Goal: Task Accomplishment & Management: Manage account settings

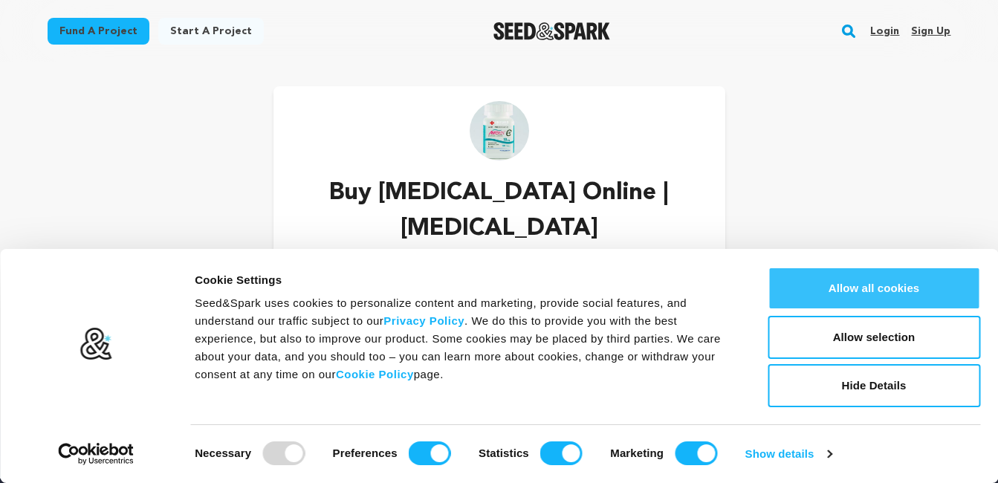
click at [855, 291] on button "Allow all cookies" at bounding box center [874, 288] width 213 height 43
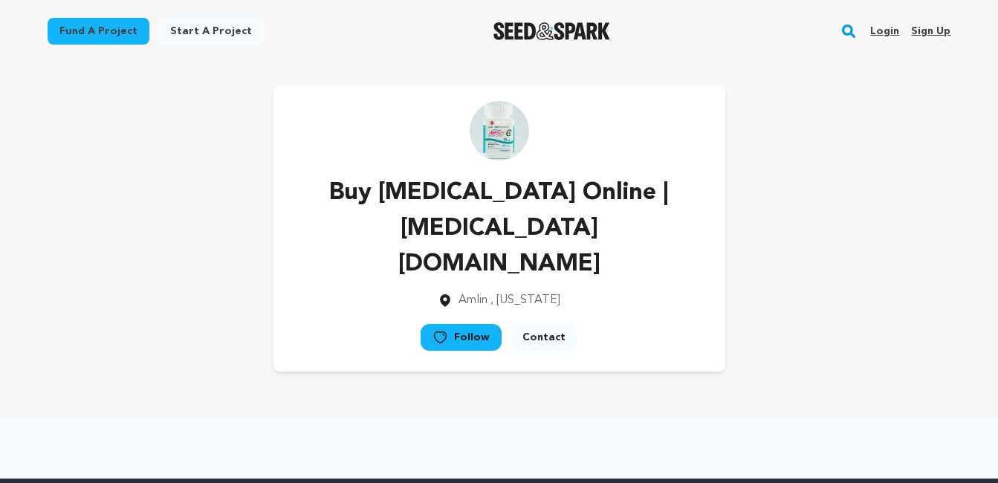
click at [444, 324] on link "Follow" at bounding box center [461, 337] width 81 height 27
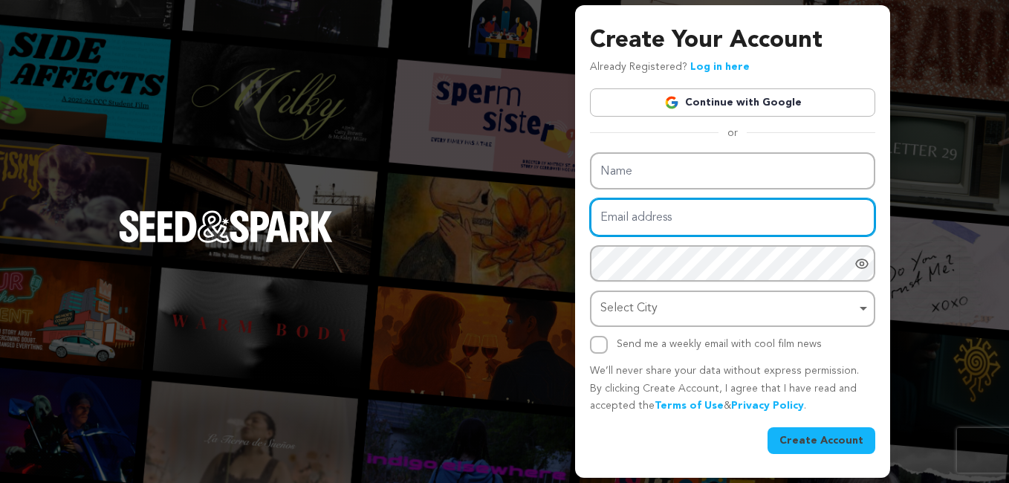
click at [677, 234] on input "Email address" at bounding box center [732, 217] width 285 height 38
paste input "buyfioricetonline@powerscrews.com"
type input "buyfioricetonline@powerscrews.com"
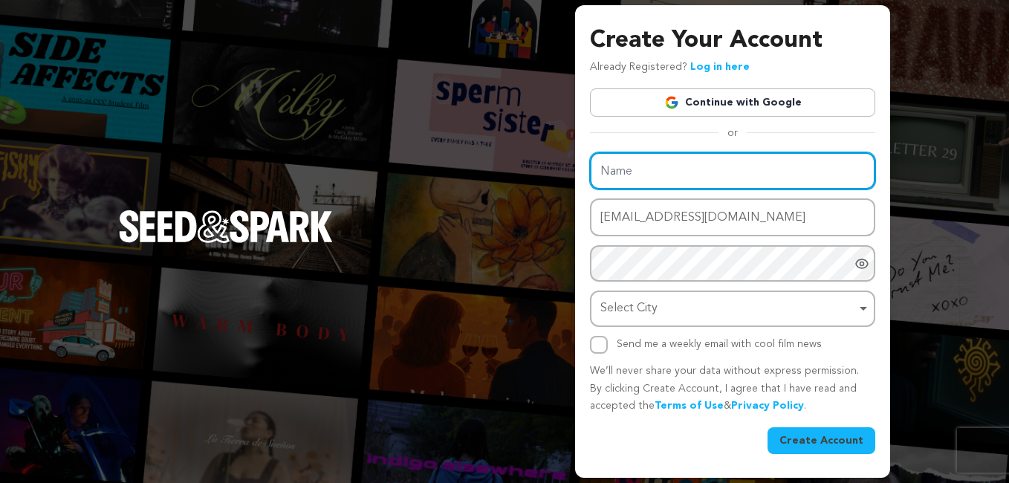
paste input "Buy Fioricet Online | Butalbital | Pharmacy1990"
type input "Buy Fioricet Online | Butalbital | Pharmacy1990"
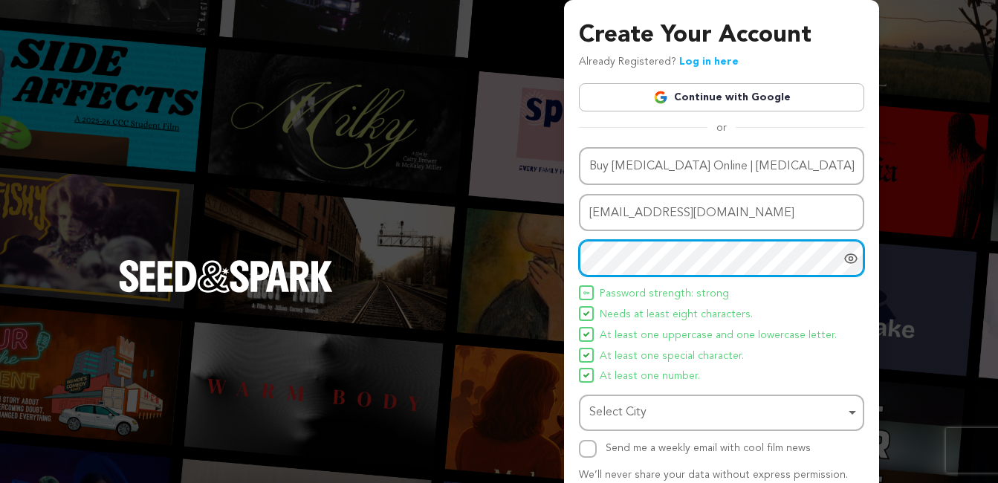
scroll to position [99, 0]
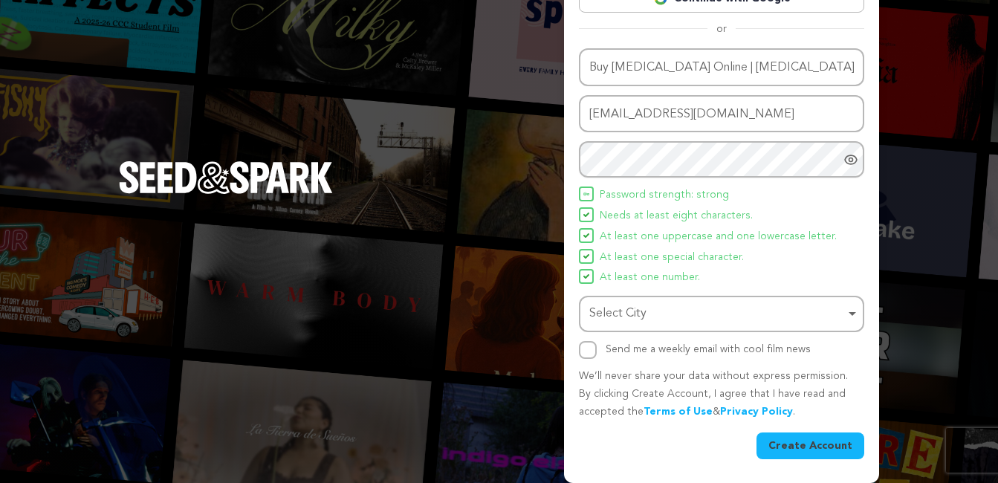
drag, startPoint x: 849, startPoint y: 149, endPoint x: 849, endPoint y: 156, distance: 7.5
click at [849, 156] on div at bounding box center [853, 159] width 21 height 36
click at [849, 156] on icon "Hide Password" at bounding box center [851, 159] width 12 height 11
click at [848, 154] on icon "Show password as plain text. Warning: this will display your password on the sc…" at bounding box center [850, 159] width 15 height 15
click at [626, 328] on div "Select City Select City Remove item" at bounding box center [721, 314] width 285 height 36
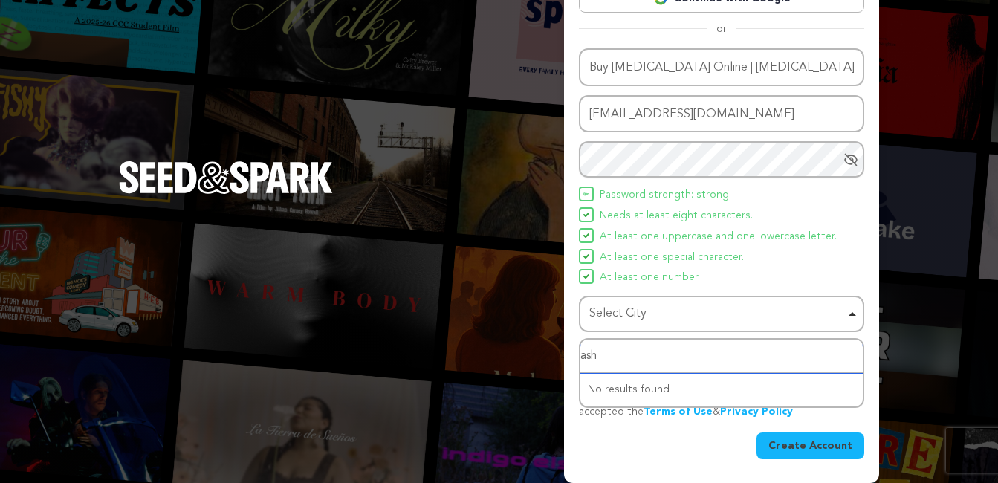
type input "ashb"
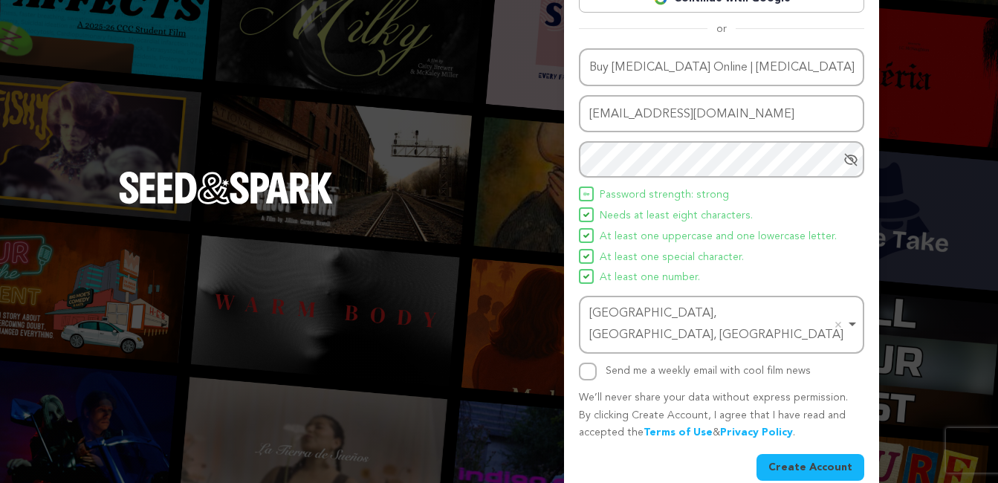
click at [791, 454] on button "Create Account" at bounding box center [811, 467] width 108 height 27
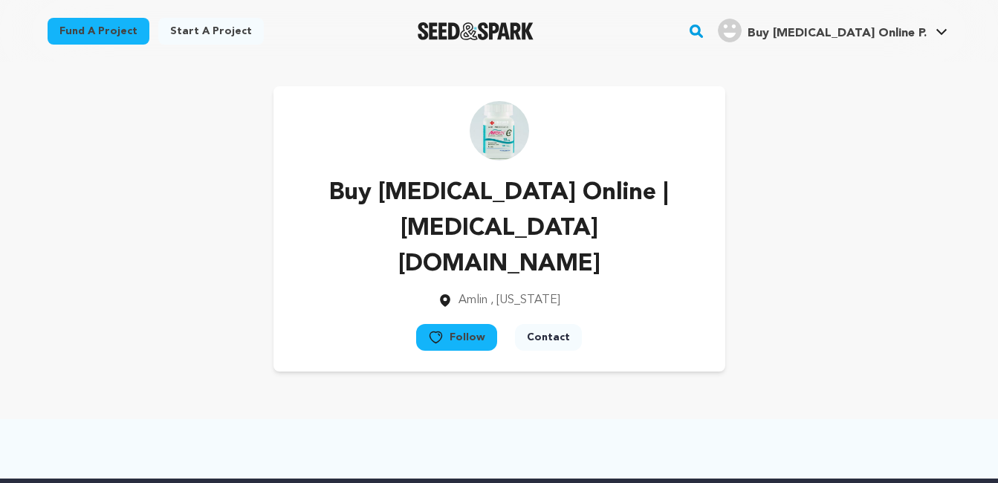
click at [464, 324] on button "Follow" at bounding box center [456, 337] width 81 height 27
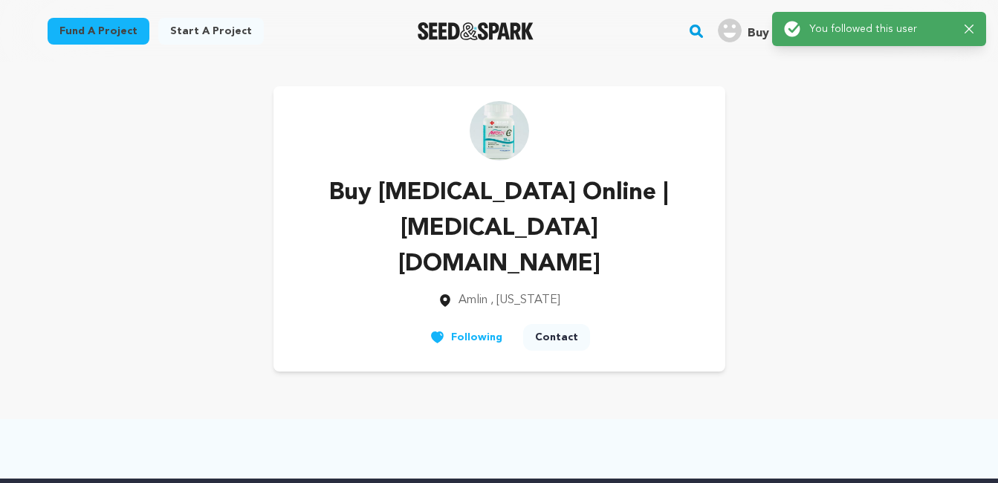
click at [972, 28] on icon "button" at bounding box center [970, 30] width 10 height 10
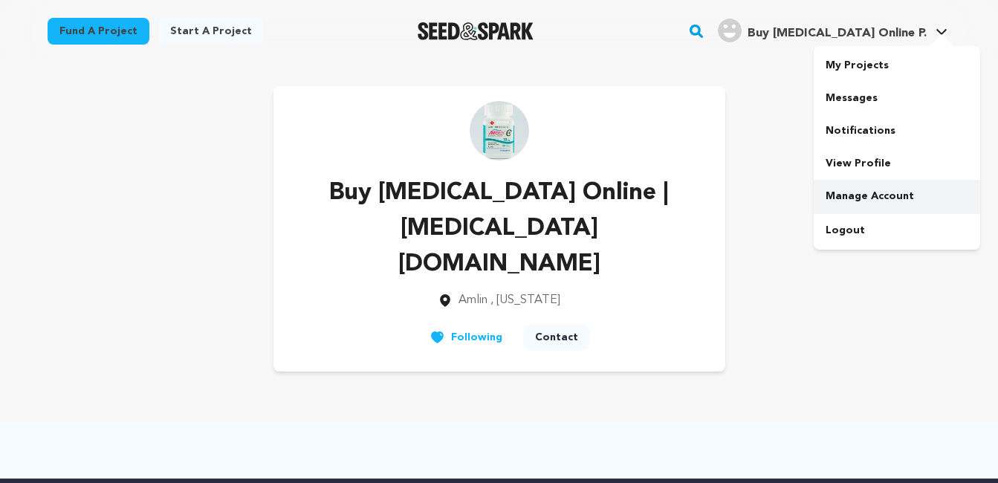
click at [850, 184] on link "Manage Account" at bounding box center [897, 196] width 166 height 33
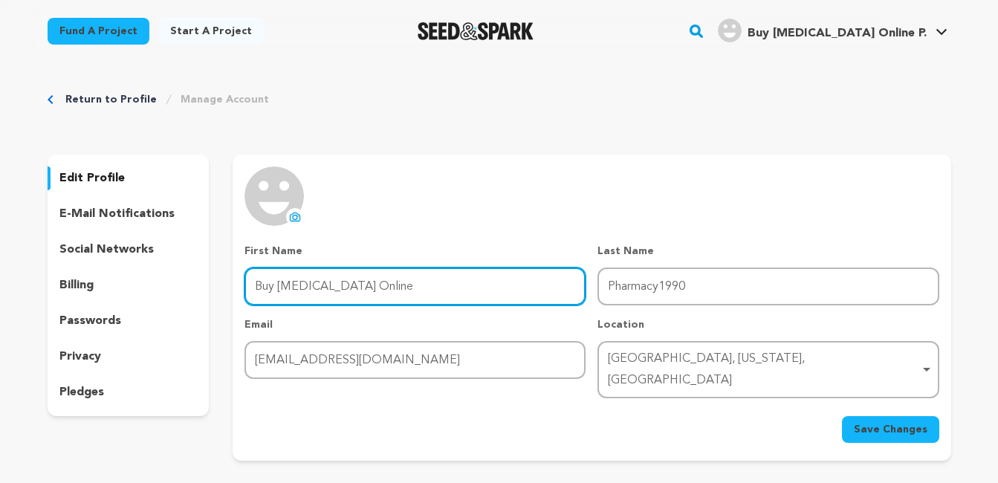
click at [446, 292] on input "Buy [MEDICAL_DATA] Online" at bounding box center [414, 287] width 341 height 38
paste input "| [MEDICAL_DATA] | Pharmacy1990"
type input "Buy [MEDICAL_DATA] Online | [MEDICAL_DATA]"
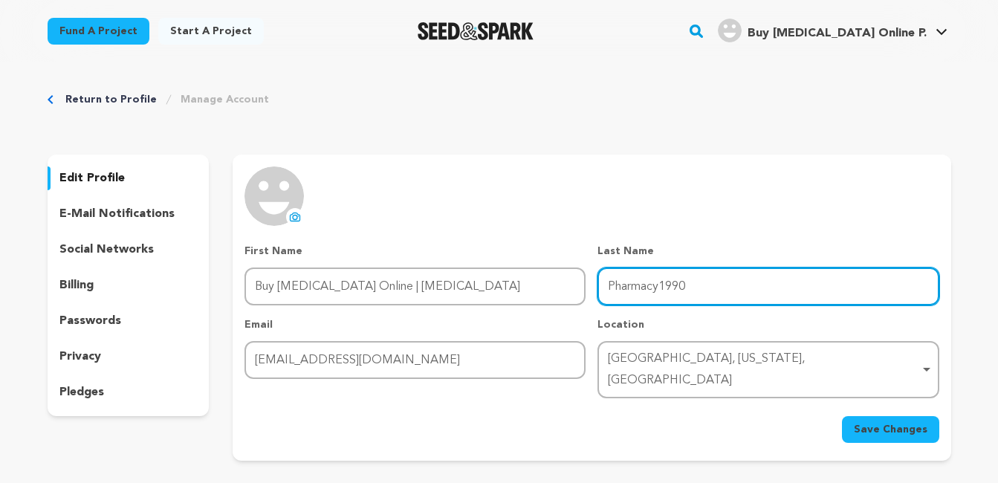
paste input "|"
type input "www.Pharmacy1990.com"
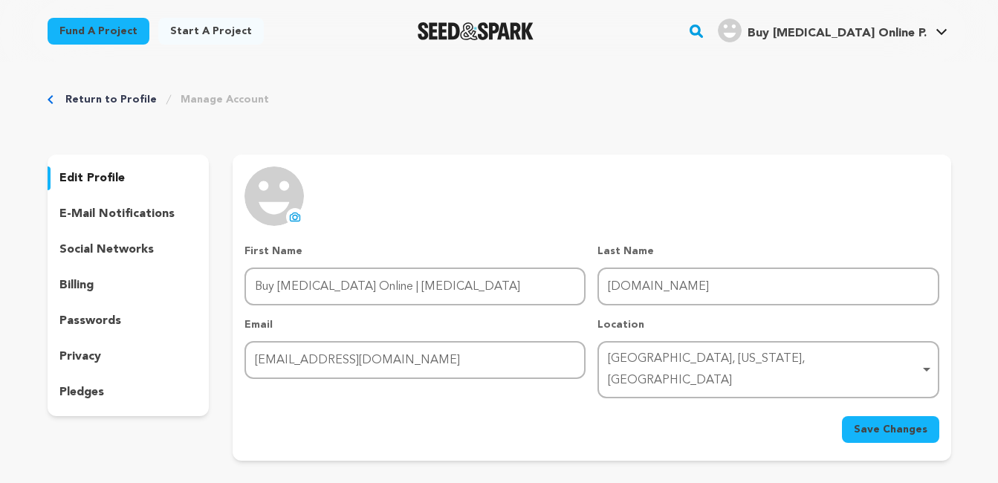
click at [299, 218] on icon at bounding box center [296, 217] width 10 height 8
click at [842, 416] on button "Save Changes" at bounding box center [890, 429] width 97 height 27
click at [884, 422] on span "Save Changes" at bounding box center [891, 429] width 74 height 15
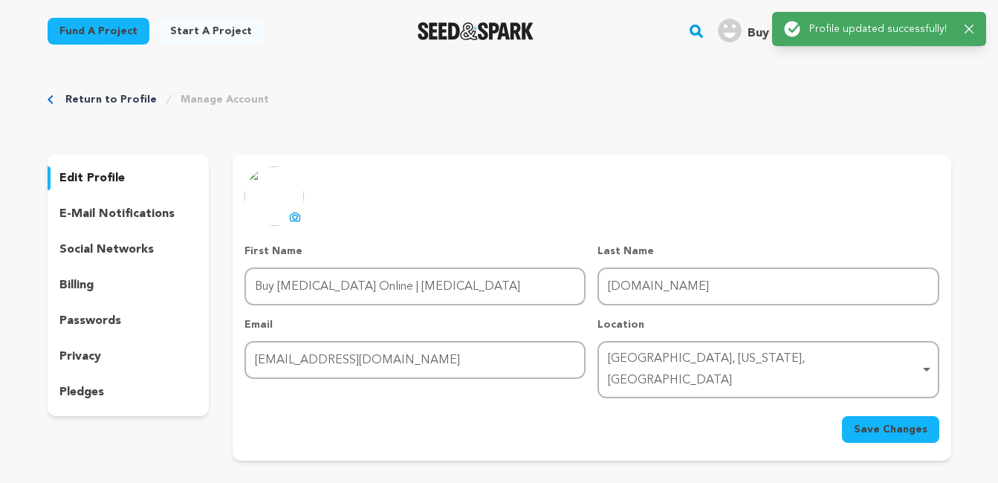
click at [106, 247] on p "social networks" at bounding box center [106, 250] width 94 height 18
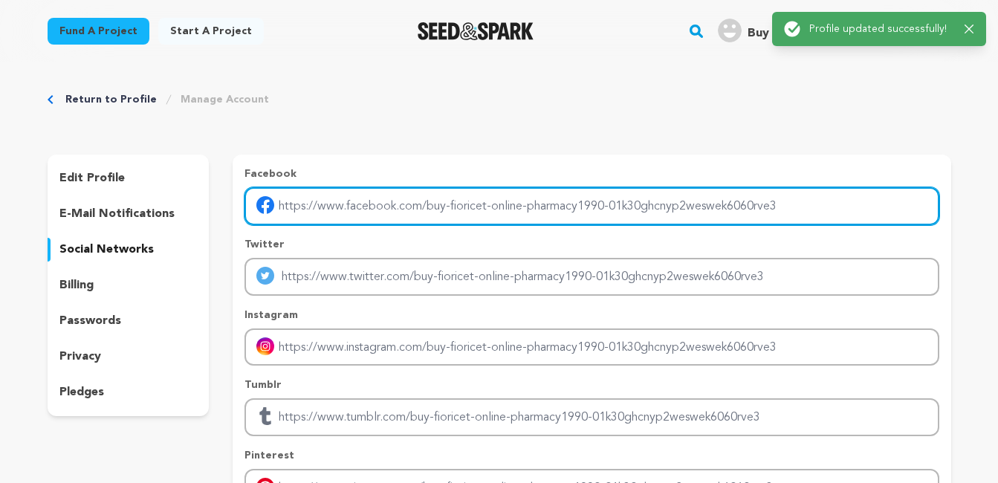
click at [415, 190] on input "Enter facebook profile link" at bounding box center [591, 206] width 694 height 38
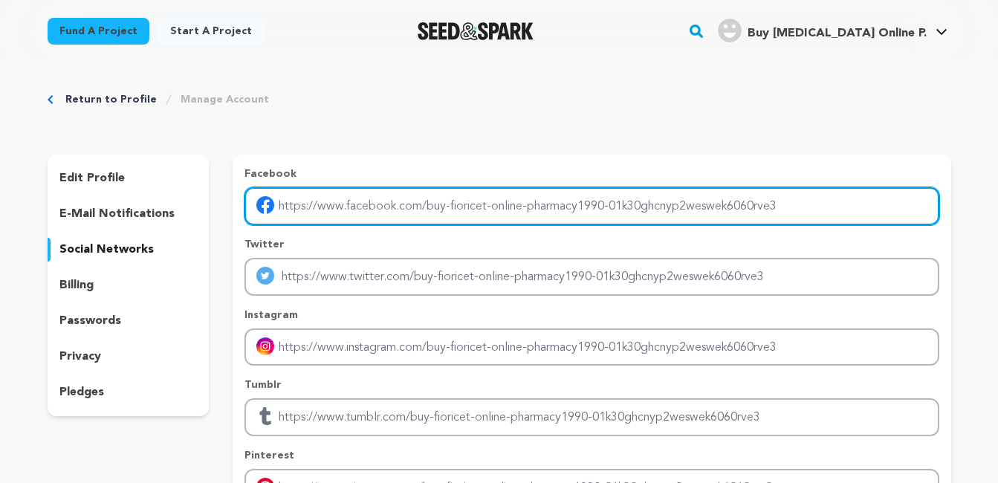
paste input "https://cutt.ly/VwZhJPft"
type input "https://cutt.ly/VwZhJPft"
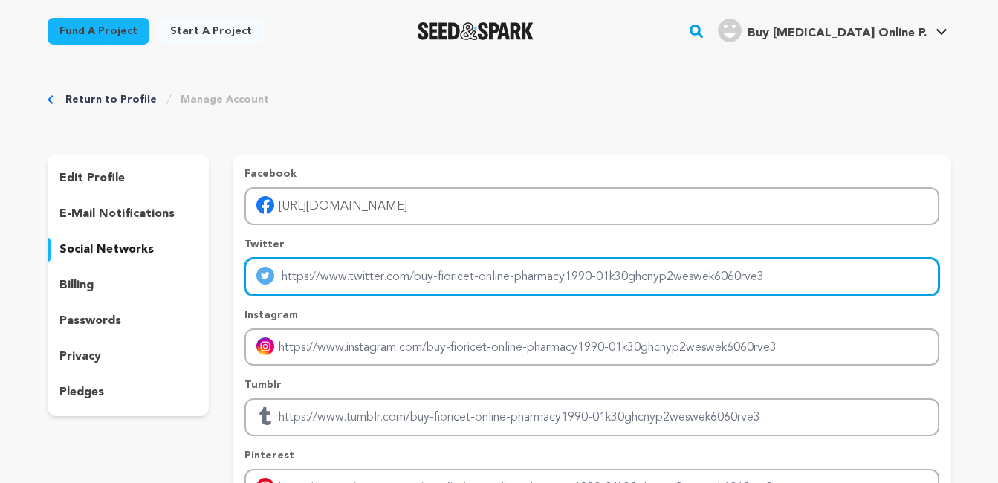
type input "https://twitter.com/orderksalol"
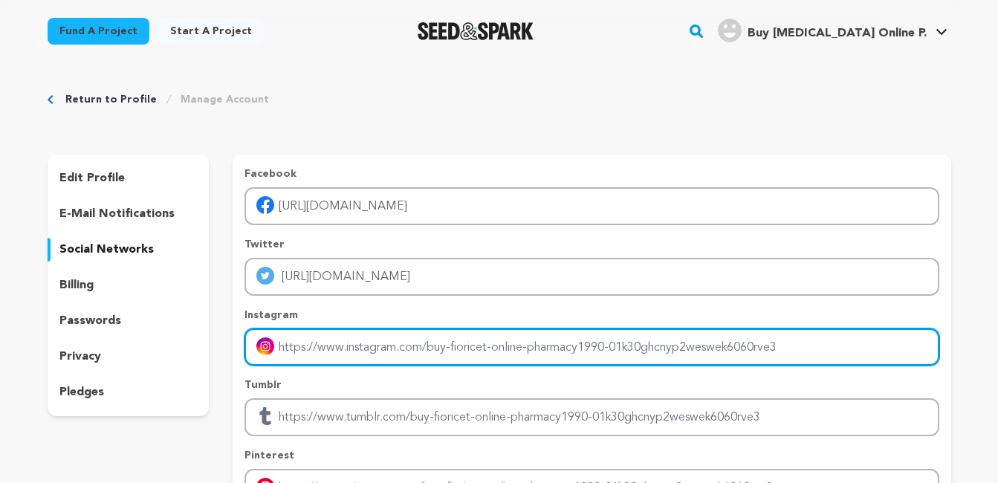
paste input "https://the-dots.com/users/buy-fioricet-online-overnight-butalbital-pharmacy199…"
type input "https://the-dots.com/users/buy-fioricet-online-overnight-butalbital-pharmacy199…"
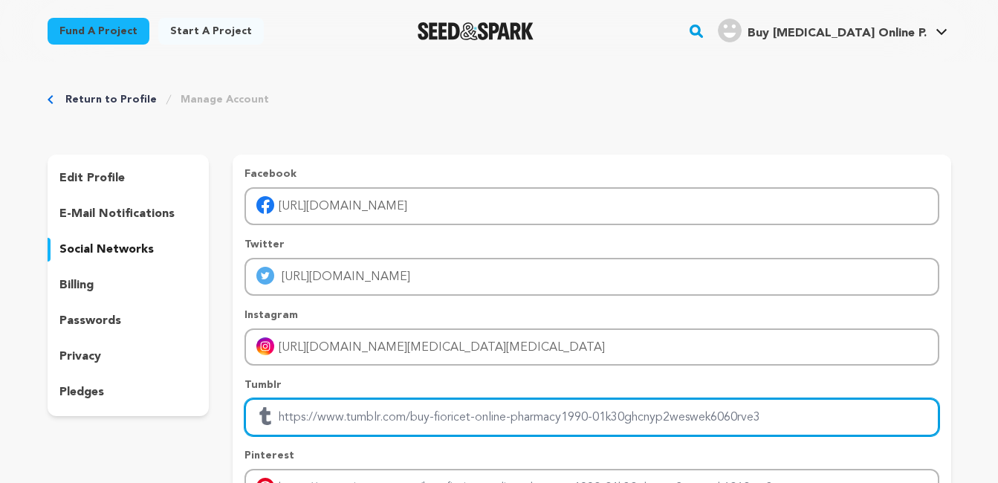
paste input "https://the-dots.com/users/order-fioricet-online-overnight-butalbital-pharmacy1…"
type input "https://the-dots.com/users/order-fioricet-online-overnight-butalbital-pharmacy1…"
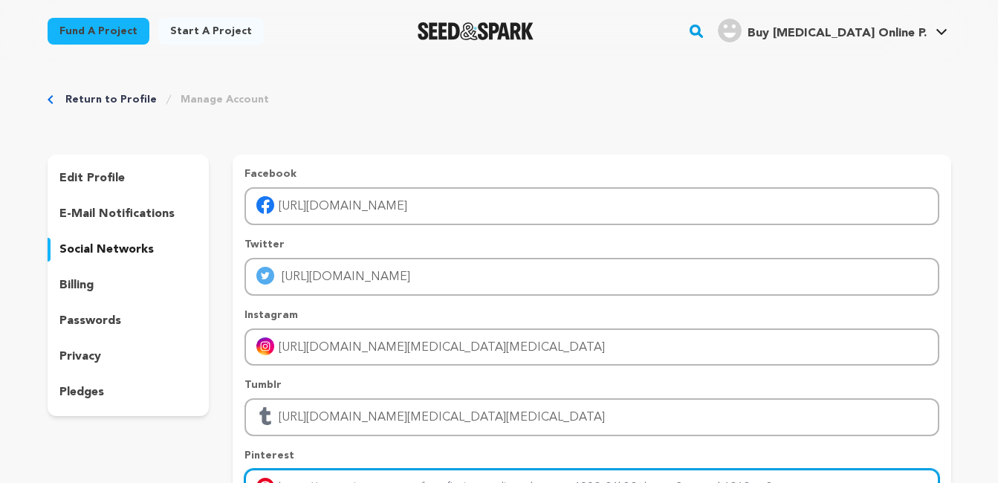
scroll to position [24, 0]
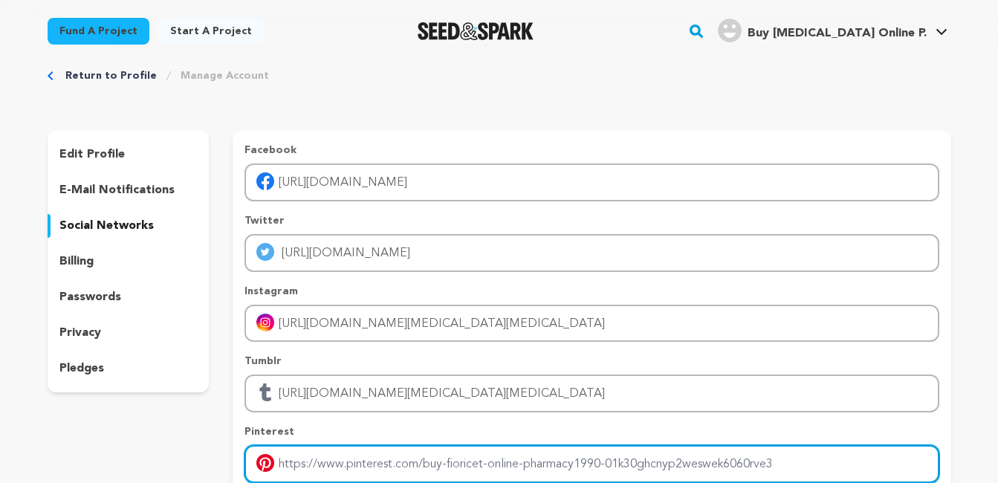
paste input "https://the-dots.com/users/buy-fioricet-40mg-online-butalbital-pharmacy1990-190…"
type input "https://the-dots.com/users/buy-fioricet-40mg-online-butalbital-pharmacy1990-190…"
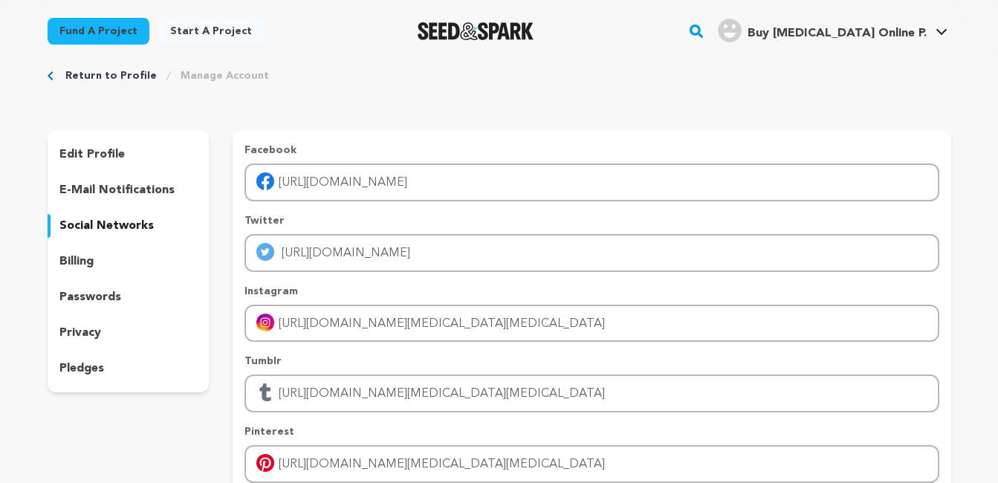
scroll to position [317, 0]
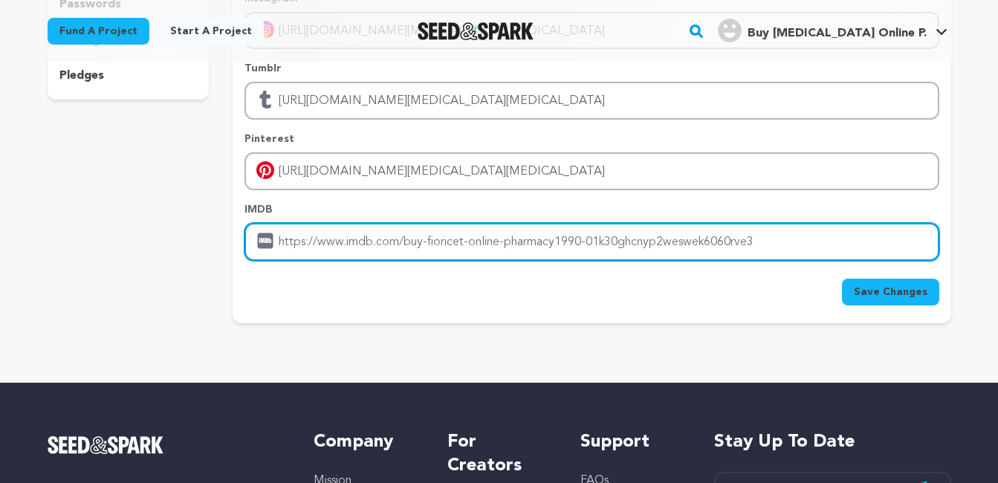
paste input "https://the-dots.com/users/order-fioricet-40mg-online-butalbital-pharmacy1990-1…"
type input "https://the-dots.com/users/order-fioricet-40mg-online-butalbital-pharmacy1990-1…"
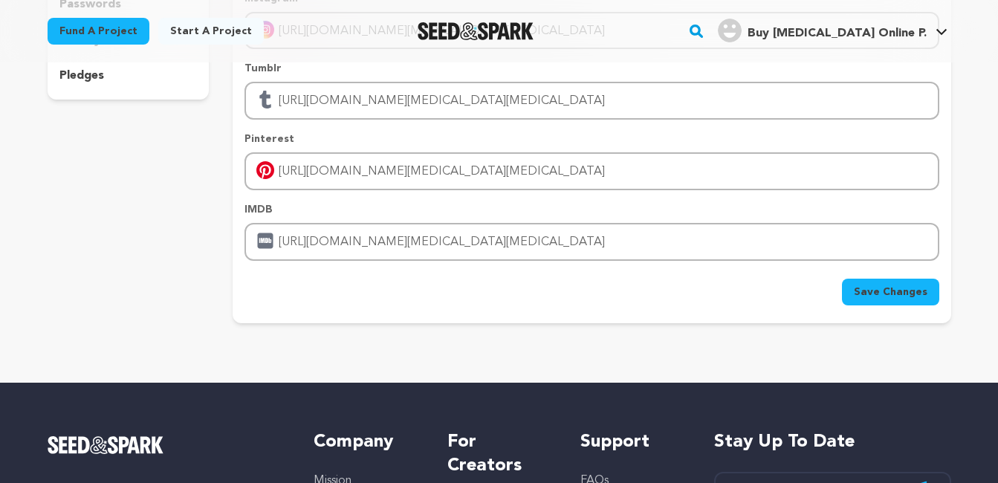
click at [842, 279] on button "Save Changes" at bounding box center [890, 292] width 97 height 27
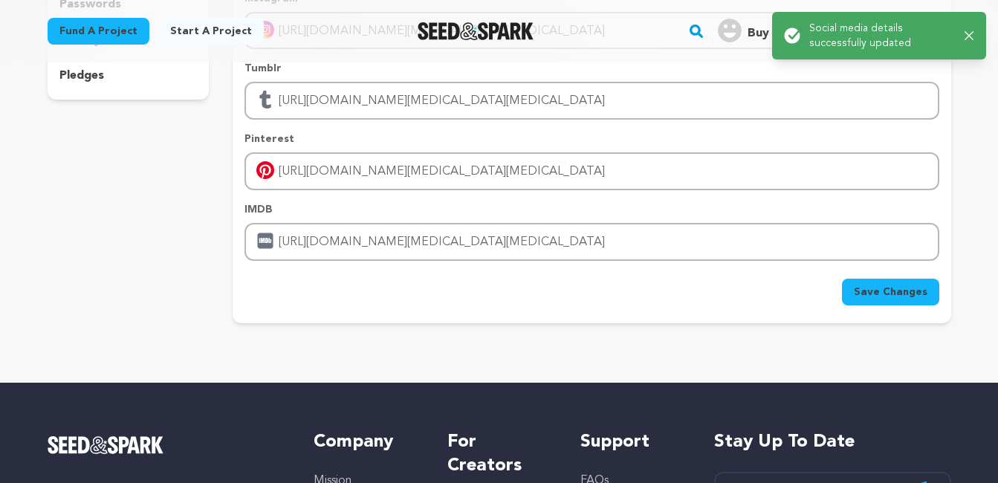
click at [894, 291] on span "Save Changes" at bounding box center [891, 292] width 74 height 15
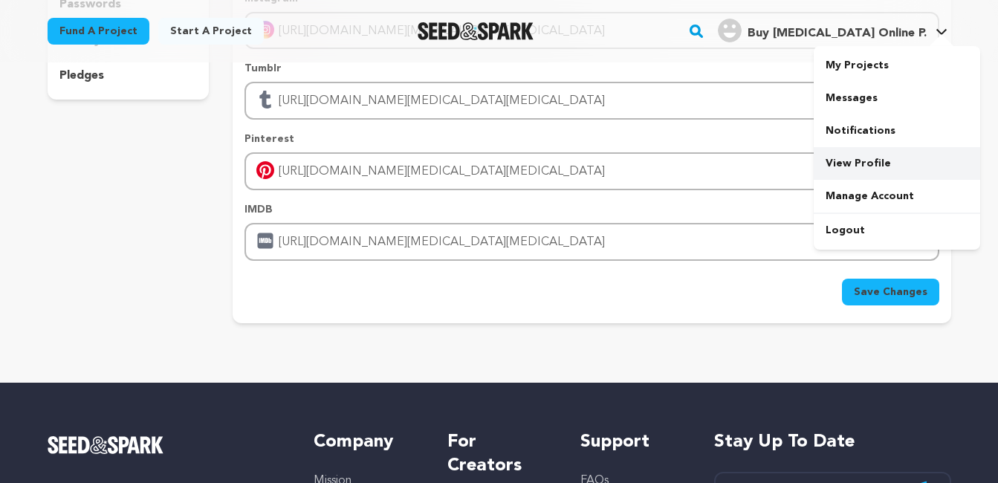
click at [846, 169] on link "View Profile" at bounding box center [897, 163] width 166 height 33
